Goal: Task Accomplishment & Management: Use online tool/utility

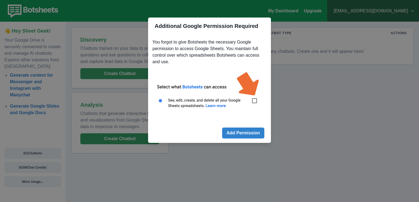
click at [256, 104] on img at bounding box center [209, 93] width 114 height 52
click at [255, 103] on img at bounding box center [209, 93] width 114 height 52
click at [253, 100] on img at bounding box center [209, 93] width 114 height 52
click at [242, 133] on button "Add Permission" at bounding box center [243, 133] width 42 height 11
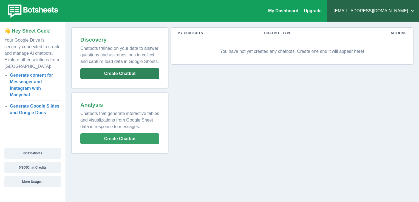
click at [131, 71] on button "Create Chatbot" at bounding box center [119, 73] width 79 height 11
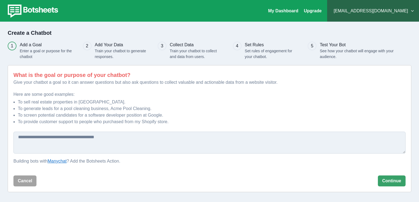
click at [63, 163] on link "Manychat" at bounding box center [57, 161] width 19 height 5
click at [298, 10] on link "My Dashboard" at bounding box center [283, 10] width 30 height 5
click at [412, 6] on button "[EMAIL_ADDRESS][DOMAIN_NAME]" at bounding box center [372, 10] width 83 height 11
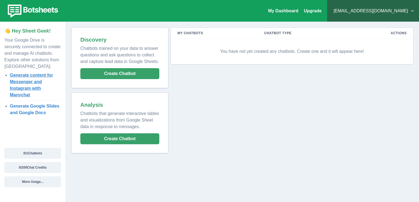
click at [31, 79] on link "Generate content for Messenger and Instagram with Manychat" at bounding box center [31, 85] width 43 height 24
